Goal: Navigation & Orientation: Go to known website

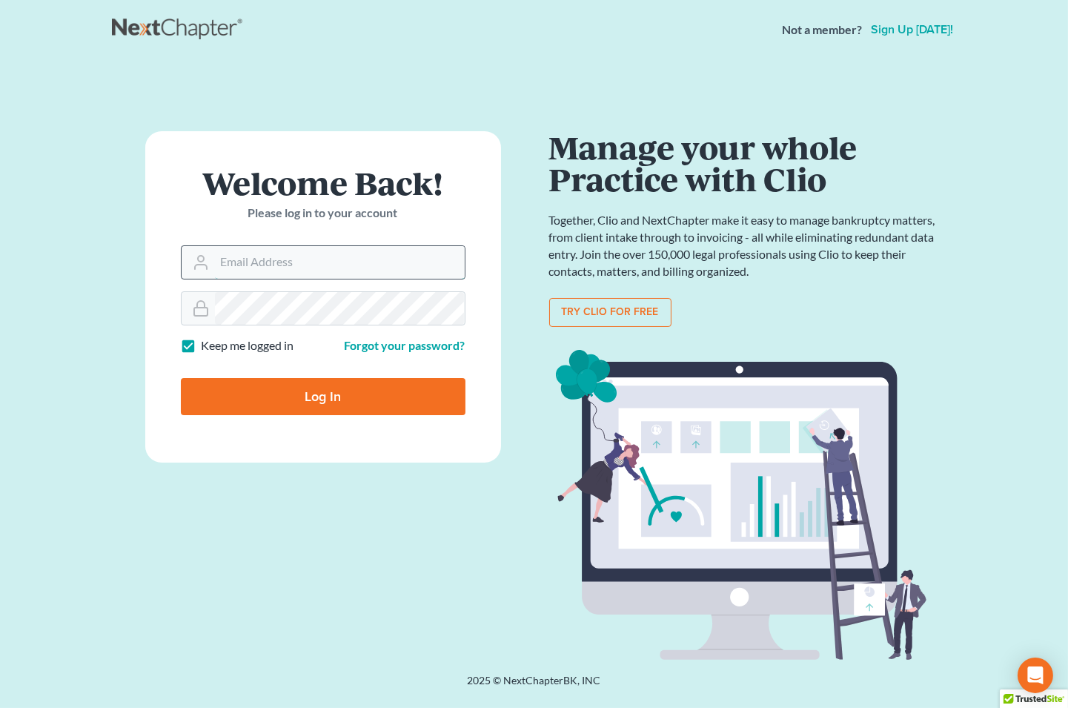
click at [254, 268] on input "Email Address" at bounding box center [340, 262] width 250 height 33
type input "[EMAIL_ADDRESS][DOMAIN_NAME]"
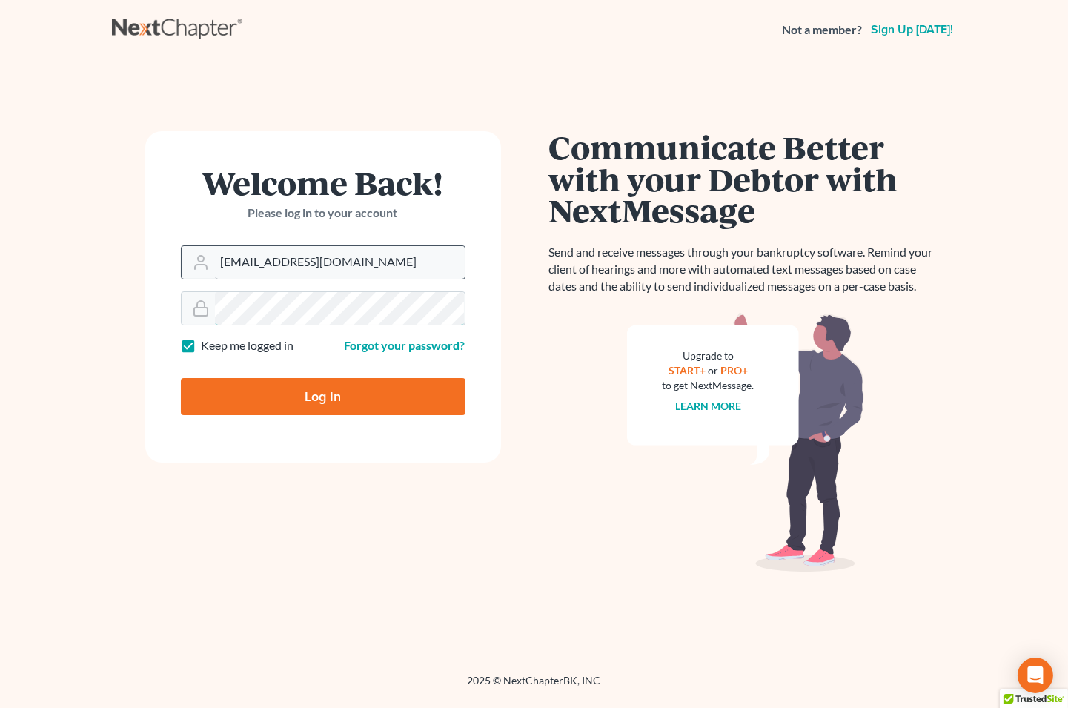
click at [181, 378] on input "Log In" at bounding box center [323, 396] width 285 height 37
type input "Thinking..."
